Goal: Communication & Community: Answer question/provide support

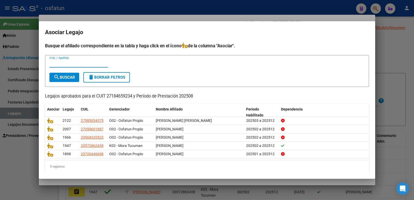
click at [56, 61] on input "CUIL / Apellido" at bounding box center [78, 63] width 59 height 5
paste input "20547853424"
type input "20547853424"
click at [68, 77] on span "search Buscar" at bounding box center [64, 77] width 21 height 5
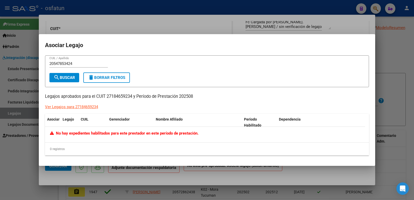
click at [80, 106] on div "Ver Legajos para 27184659234" at bounding box center [71, 107] width 53 height 6
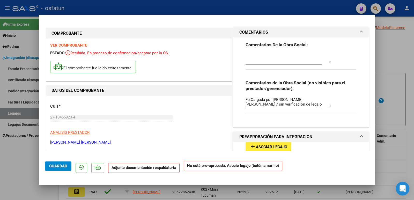
click at [406, 189] on div "Open Intercom Messenger" at bounding box center [403, 189] width 14 height 14
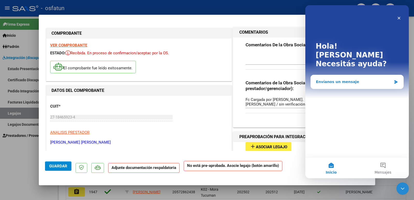
click at [336, 79] on div "Envíanos un mensaje" at bounding box center [354, 81] width 76 height 5
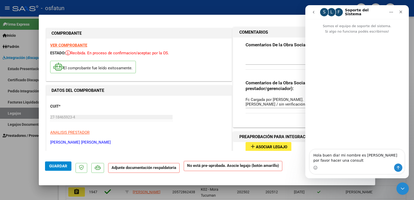
type textarea "Hola buen dia! mi nombre es [PERSON_NAME] por favor hacer una consulta"
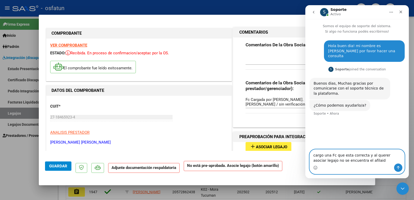
type textarea "cargo una Fc que esta correcta y al querer asociar legajo no se encuentra el af…"
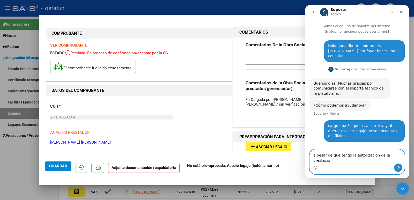
type textarea "a pesar de que tengo la autorizacion de la prestacion"
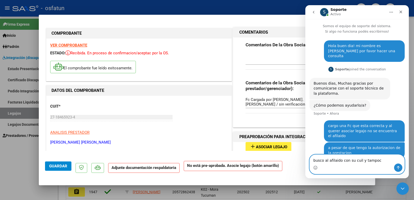
type textarea "busco al afilaido con su cuil y tampoco"
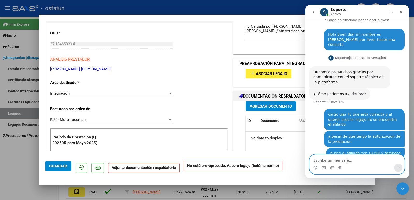
scroll to position [78, 0]
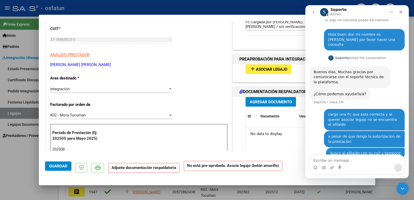
click at [276, 70] on span "Asociar Legajo" at bounding box center [271, 69] width 31 height 5
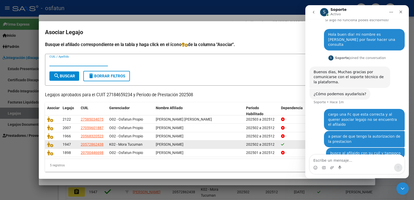
scroll to position [0, 0]
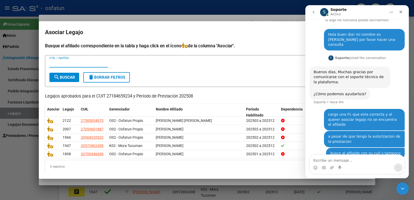
click at [291, 12] on div at bounding box center [207, 100] width 414 height 200
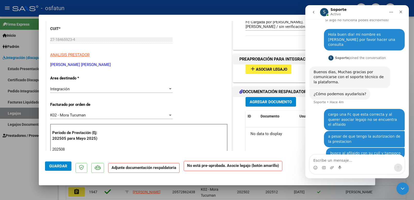
click at [313, 12] on icon "go back" at bounding box center [314, 12] width 2 height 3
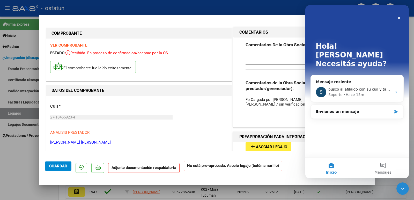
click at [7, 168] on div at bounding box center [207, 100] width 414 height 200
type input "$ 0,00"
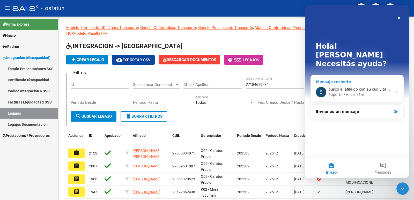
click at [344, 87] on span "busco al afilaido con su cuil y tampoco" at bounding box center [364, 89] width 70 height 4
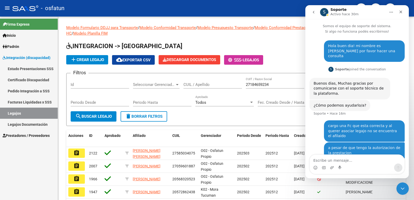
scroll to position [11, 0]
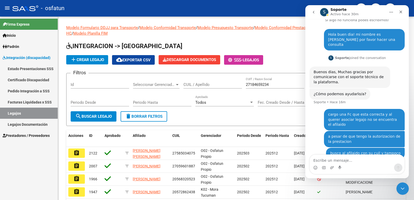
click at [327, 160] on textarea "Escribe un mensaje..." at bounding box center [357, 159] width 95 height 9
type textarea "creo que no esta cargado el prestador no?"
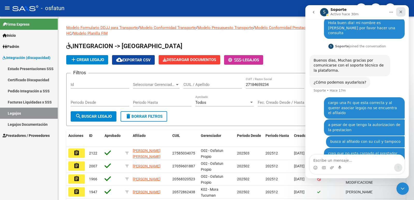
click at [402, 13] on icon "Cerrar" at bounding box center [401, 12] width 4 height 4
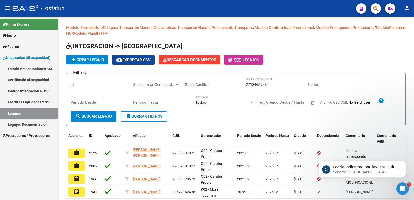
scroll to position [49, 0]
click at [351, 167] on p "Podria indicarme por favor su cuit y el numero de fc por que que quiere realiza…" at bounding box center [366, 167] width 67 height 5
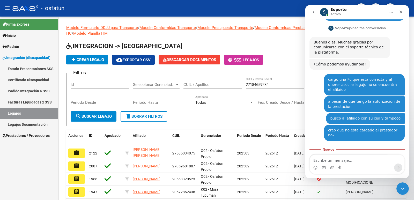
scroll to position [57, 0]
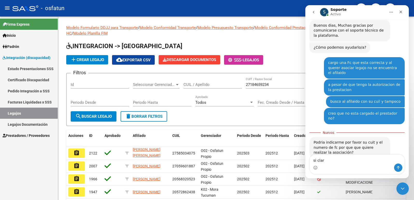
type textarea "si claro"
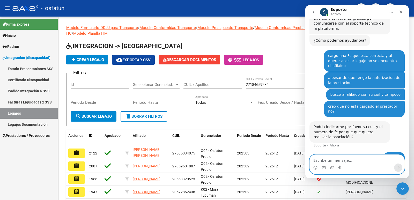
click at [329, 159] on textarea "Escribe un mensaje..." at bounding box center [357, 159] width 95 height 9
click at [332, 167] on icon "Adjuntar un archivo" at bounding box center [332, 167] width 4 height 3
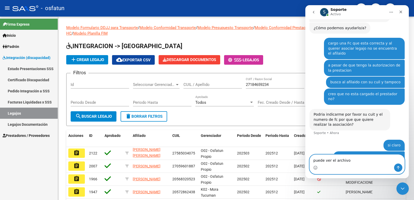
type textarea "puede ver el archivo?"
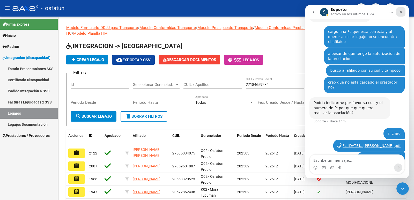
click at [399, 13] on icon "Cerrar" at bounding box center [401, 12] width 4 height 4
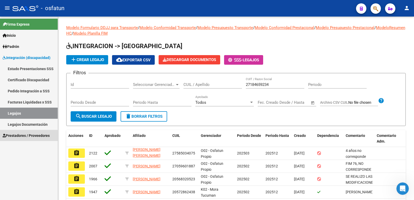
click at [22, 137] on span "Prestadores / Proveedores" at bounding box center [26, 136] width 47 height 6
click at [22, 134] on span "Prestadores / Proveedores" at bounding box center [26, 136] width 47 height 6
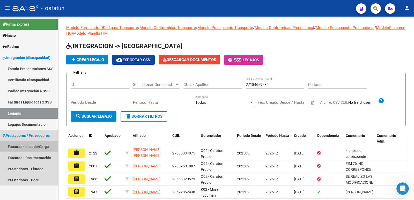
click at [21, 144] on link "Facturas - Listado/Carga" at bounding box center [29, 146] width 58 height 11
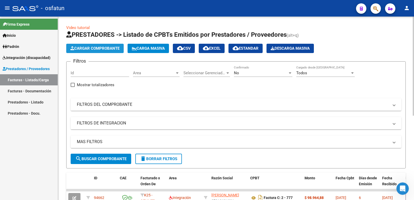
click at [90, 50] on span "Cargar Comprobante" at bounding box center [94, 48] width 49 height 5
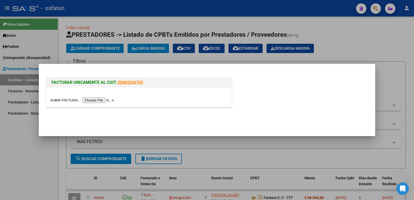
click at [107, 101] on input "file" at bounding box center [82, 100] width 65 height 5
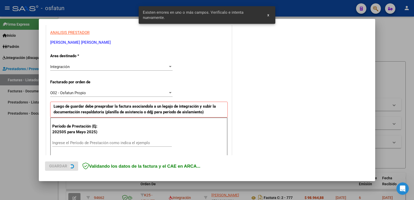
scroll to position [141, 0]
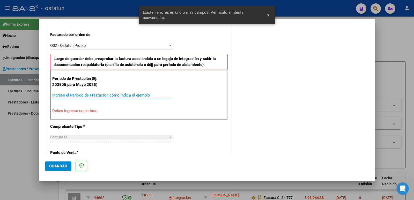
click at [89, 95] on input "Ingrese el Período de Prestación como indica el ejemplo" at bounding box center [112, 95] width 120 height 5
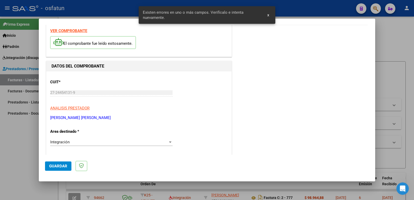
scroll to position [0, 0]
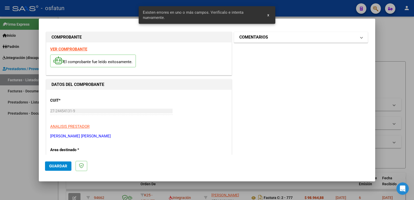
type input "202508"
click at [246, 41] on mat-expansion-panel-header "COMENTARIOS" at bounding box center [301, 37] width 134 height 10
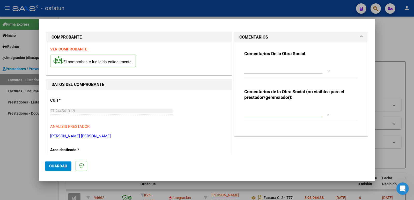
click at [257, 110] on textarea at bounding box center [286, 111] width 85 height 10
type textarea "Fc cargada por [PERSON_NAME]. [PERSON_NAME] / sin verificación de legajo"
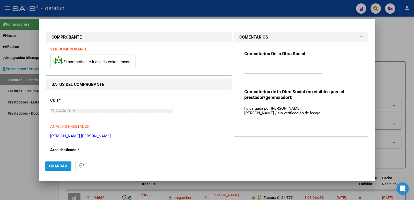
click at [59, 162] on button "Guardar" at bounding box center [58, 166] width 26 height 9
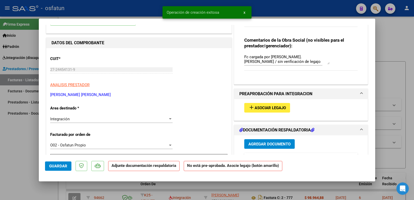
scroll to position [52, 0]
click at [279, 107] on span "Asociar Legajo" at bounding box center [270, 107] width 31 height 5
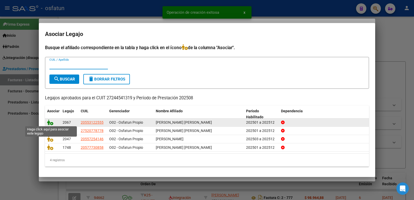
click at [52, 121] on icon at bounding box center [50, 123] width 6 height 6
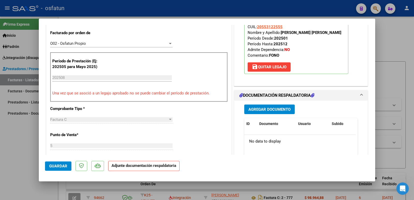
scroll to position [155, 0]
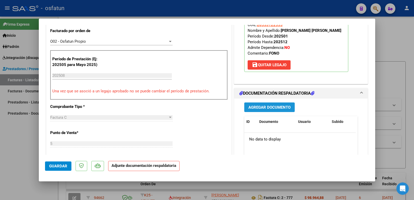
click at [260, 107] on span "Agregar Documento" at bounding box center [270, 107] width 42 height 5
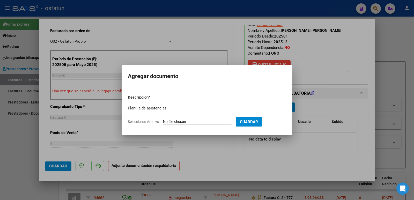
type input "Planilla de asistencias"
click at [193, 120] on input "Seleccionar Archivo" at bounding box center [197, 122] width 69 height 5
type input "C:\fakepath\planilla JC [PERSON_NAME] [DATE] (1).pdf"
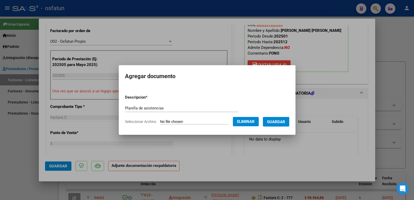
click at [279, 120] on span "Guardar" at bounding box center [276, 122] width 18 height 5
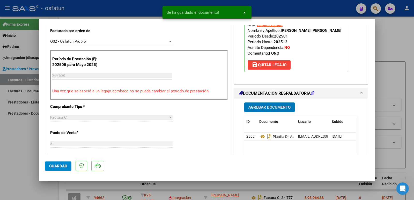
click at [256, 106] on span "Agregar Documento" at bounding box center [270, 107] width 42 height 5
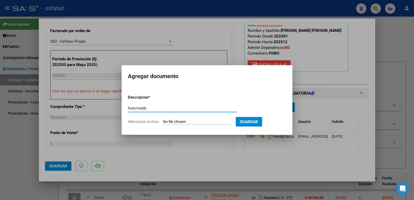
type input "Autorizado"
click at [212, 122] on input "Seleccionar Archivo" at bounding box center [197, 122] width 69 height 5
type input "C:\fakepath\Autorización [PERSON_NAME].pdf"
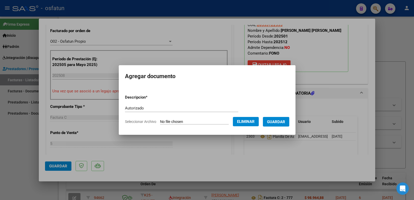
click at [280, 124] on span "Guardar" at bounding box center [276, 122] width 18 height 5
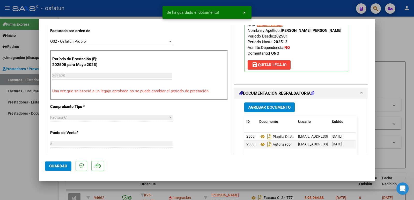
drag, startPoint x: 279, startPoint y: 30, endPoint x: 325, endPoint y: 31, distance: 45.3
click at [325, 31] on p "Legajo preaprobado para Período de Prestación: 202508 Ver Legajo Asociado CUIL:…" at bounding box center [296, 37] width 104 height 69
copy strong "[PERSON_NAME] [PERSON_NAME]"
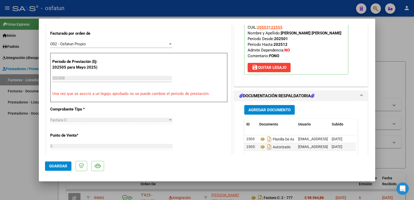
scroll to position [104, 0]
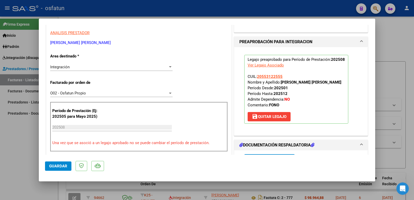
drag, startPoint x: 96, startPoint y: 43, endPoint x: 50, endPoint y: 41, distance: 46.4
copy p "[PERSON_NAME] [PERSON_NAME]"
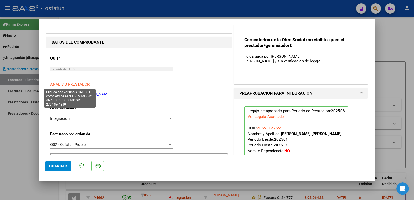
scroll to position [52, 0]
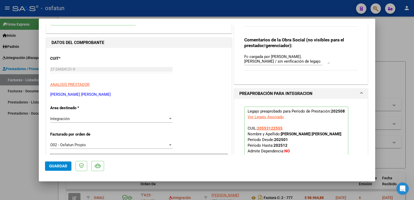
drag, startPoint x: 49, startPoint y: 68, endPoint x: 47, endPoint y: 72, distance: 4.5
click at [56, 167] on span "Guardar" at bounding box center [58, 166] width 18 height 5
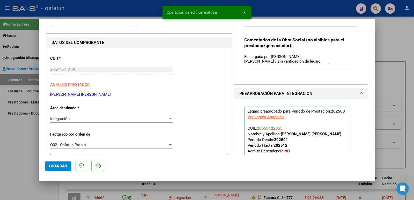
click at [8, 144] on div at bounding box center [207, 100] width 414 height 200
type input "$ 0,00"
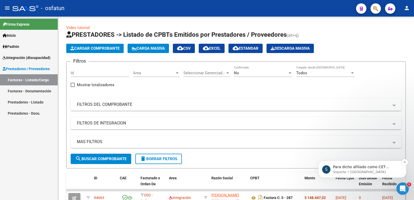
scroll to position [164, 0]
click at [354, 170] on p "Soporte • [GEOGRAPHIC_DATA]" at bounding box center [366, 172] width 67 height 5
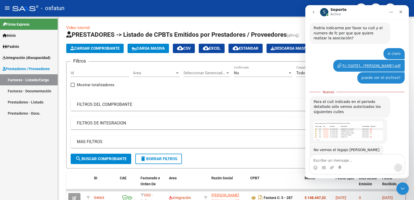
scroll to position [172, 0]
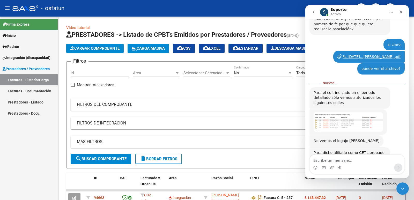
click at [344, 159] on textarea "Escribe un mensaje..." at bounding box center [357, 159] width 95 height 9
type textarea "claro"
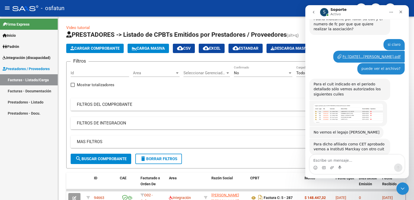
scroll to position [179, 0]
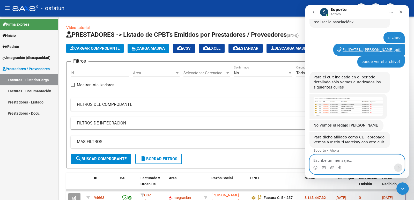
click at [335, 159] on textarea "Escribe un mensaje..." at bounding box center [357, 159] width 95 height 9
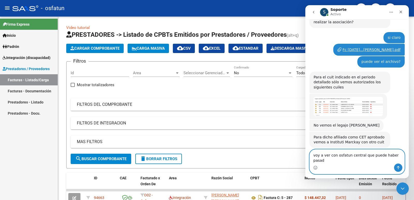
type textarea "voy a ver con osfatun central que puede haber pasado"
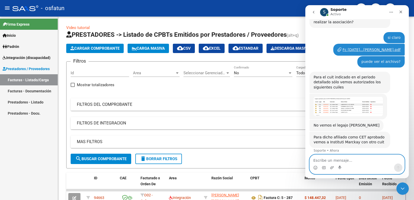
scroll to position [196, 0]
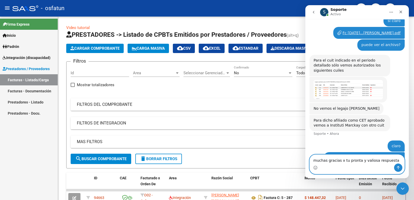
type textarea "muchas gracias x tu pronta y valiosa respuesta!"
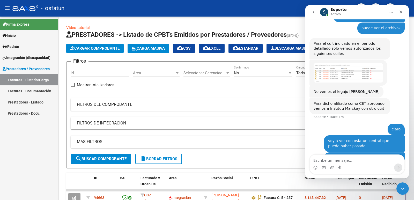
click at [339, 63] on img "Soporte dice…" at bounding box center [348, 72] width 69 height 19
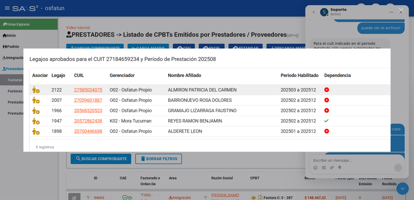
click at [347, 15] on div "Intercom Messenger" at bounding box center [207, 100] width 414 height 200
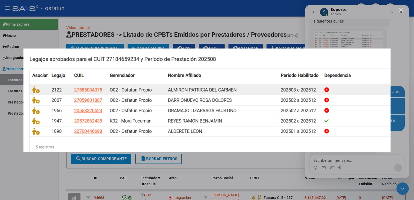
click at [396, 15] on div "Intercom Messenger" at bounding box center [207, 100] width 414 height 200
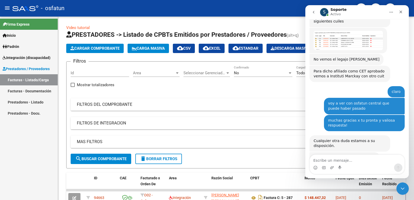
scroll to position [236, 0]
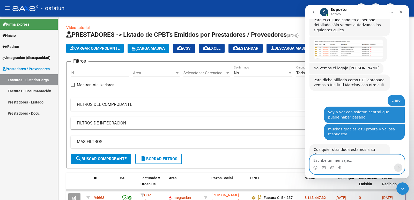
click at [330, 158] on textarea "Escribe un mensaje..." at bounding box center [357, 159] width 95 height 9
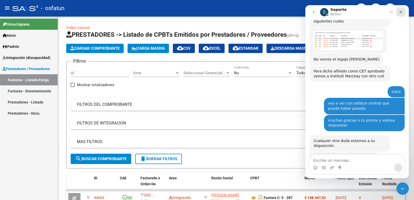
click at [400, 9] on div "Cerrar" at bounding box center [400, 11] width 9 height 9
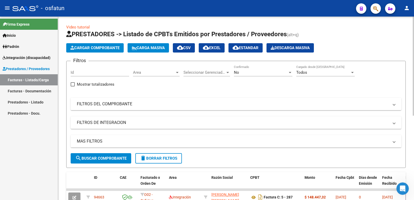
scroll to position [0, 0]
